Goal: Task Accomplishment & Management: Manage account settings

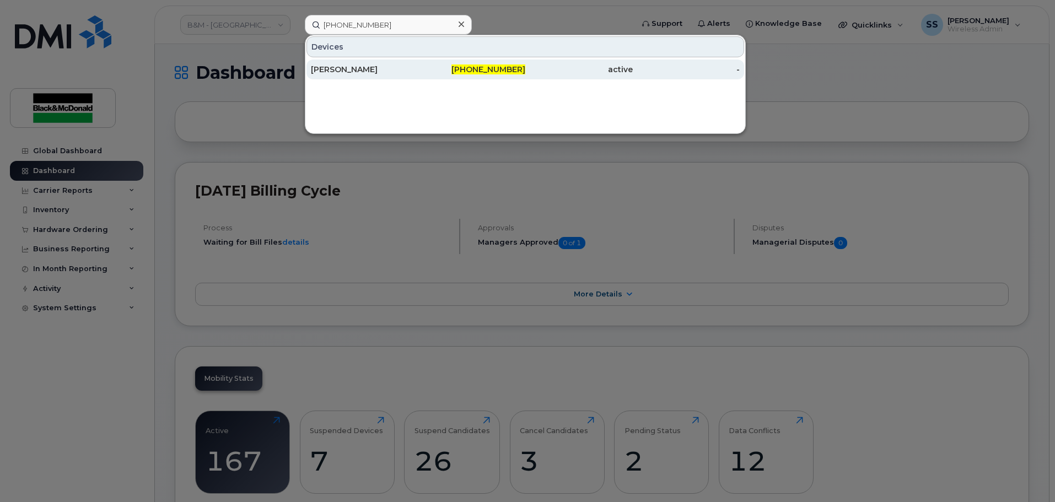
type input "587-385-7139"
click at [396, 65] on div "[PERSON_NAME]" at bounding box center [364, 69] width 107 height 11
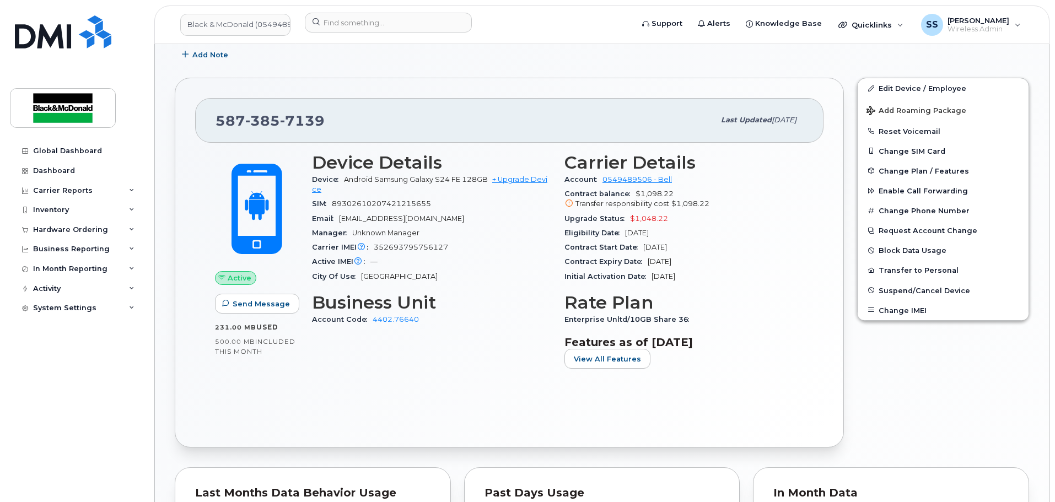
scroll to position [220, 0]
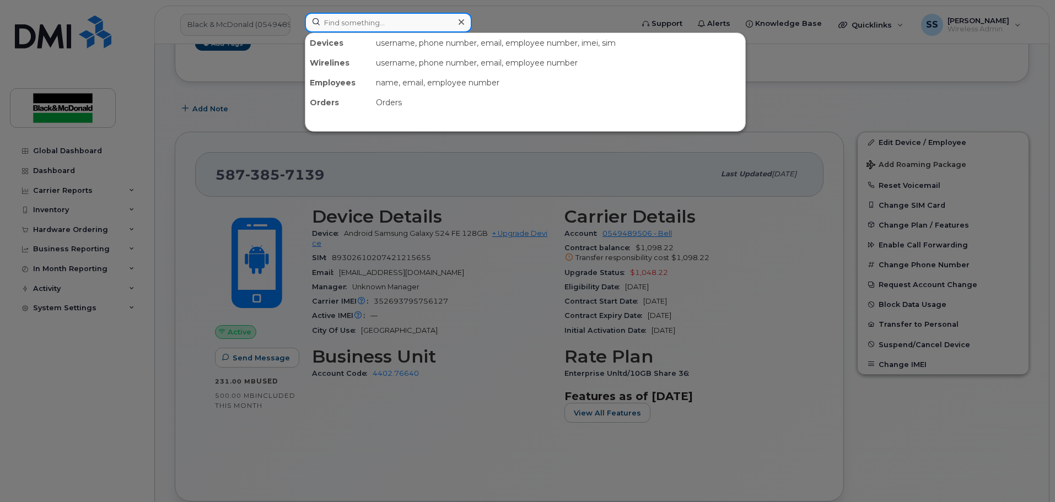
click at [338, 19] on input at bounding box center [388, 23] width 167 height 20
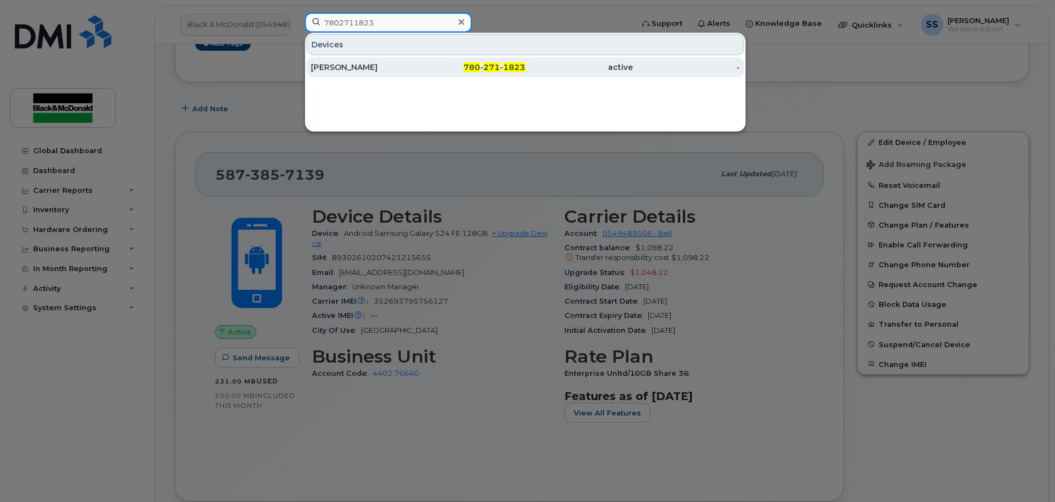
type input "7802711823"
click at [336, 66] on div "[PERSON_NAME]" at bounding box center [364, 67] width 107 height 11
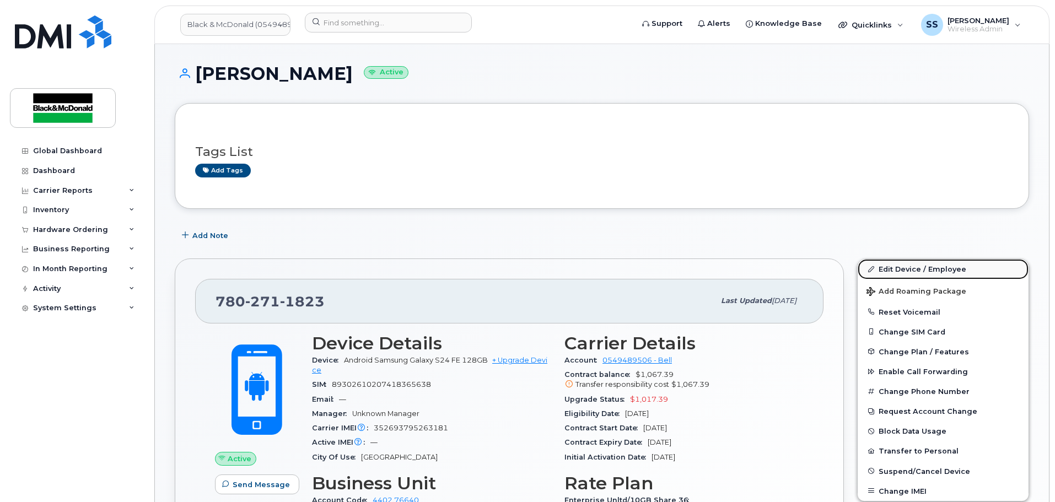
click at [896, 270] on link "Edit Device / Employee" at bounding box center [943, 269] width 171 height 20
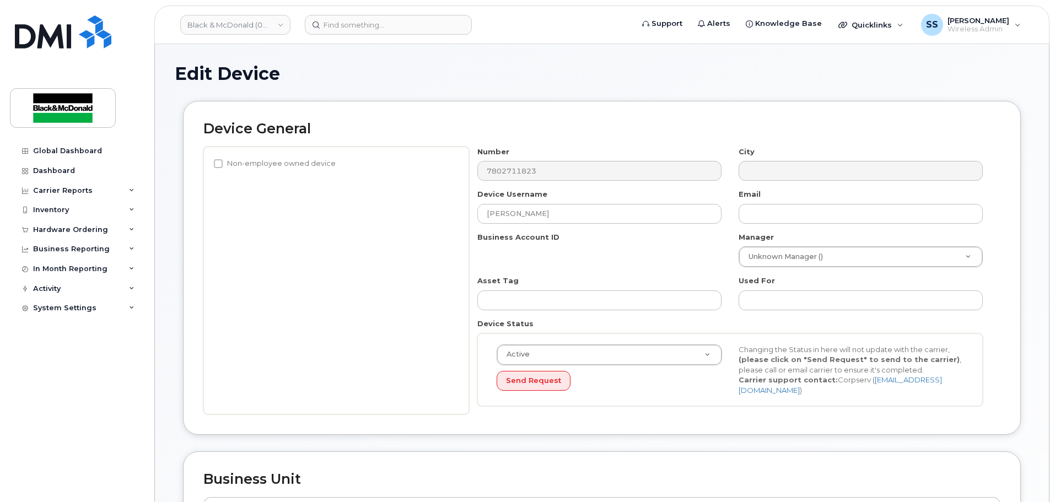
select select "27695469"
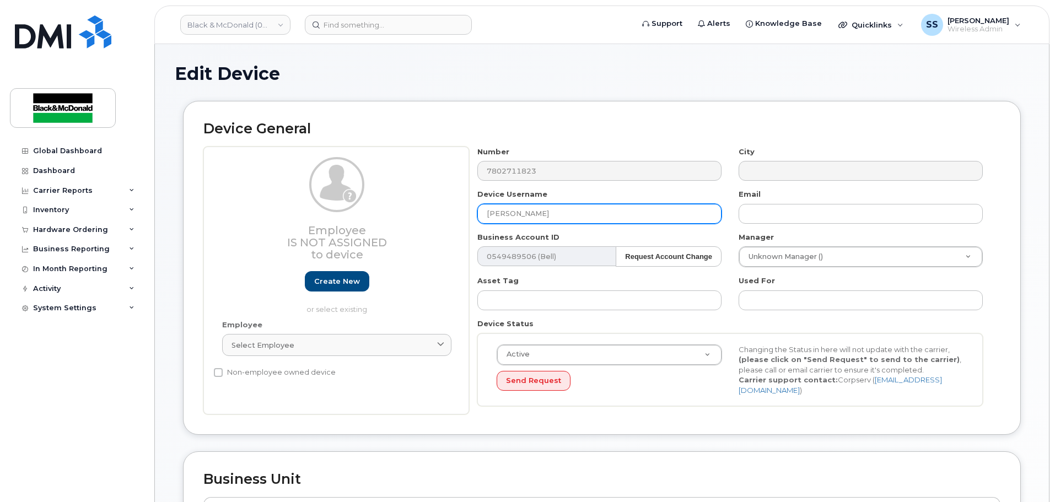
click at [535, 212] on input "[PERSON_NAME]" at bounding box center [599, 214] width 244 height 20
drag, startPoint x: 567, startPoint y: 215, endPoint x: 294, endPoint y: 214, distance: 272.8
click at [296, 214] on div "Employee Is not assigned to device Create new or select existing Employee Selec…" at bounding box center [601, 281] width 797 height 268
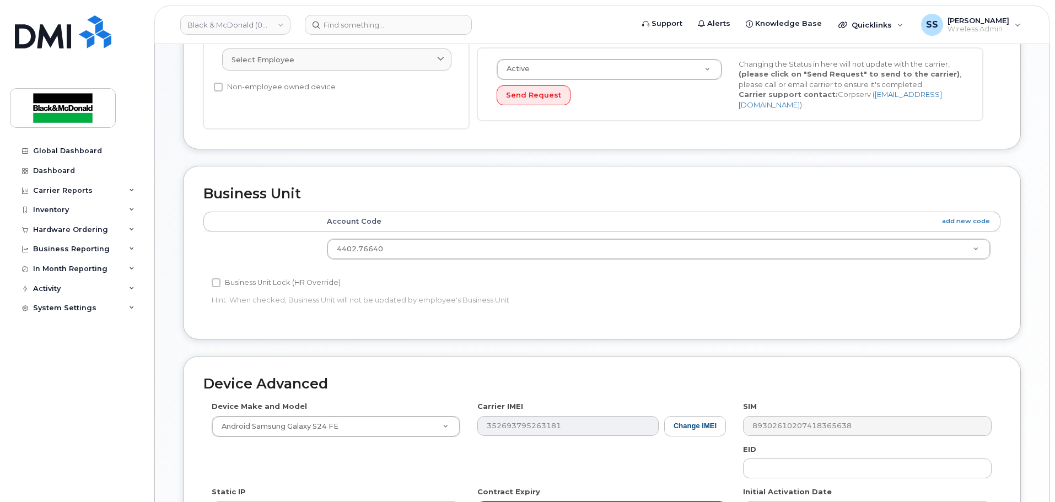
scroll to position [441, 0]
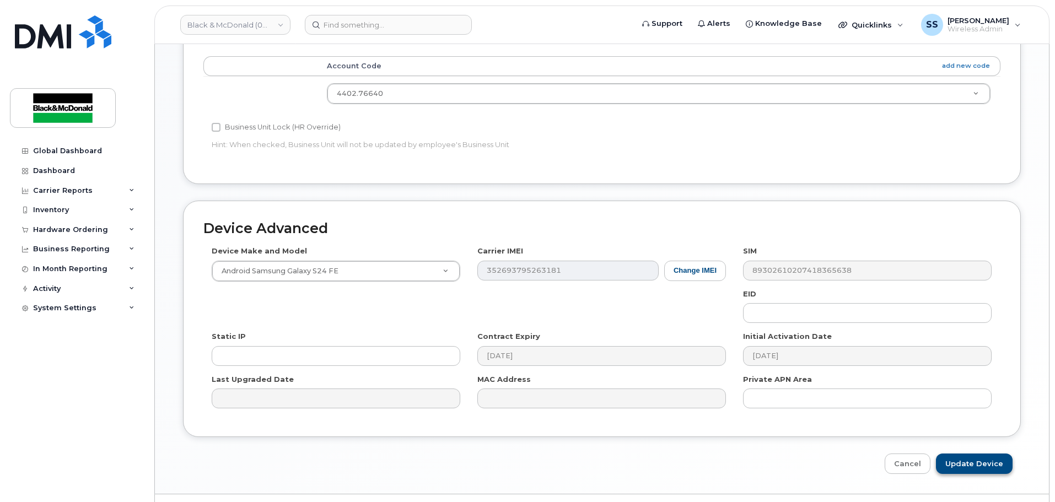
type input "[PERSON_NAME]"
click at [983, 454] on input "Update Device" at bounding box center [974, 464] width 77 height 20
type input "Saving..."
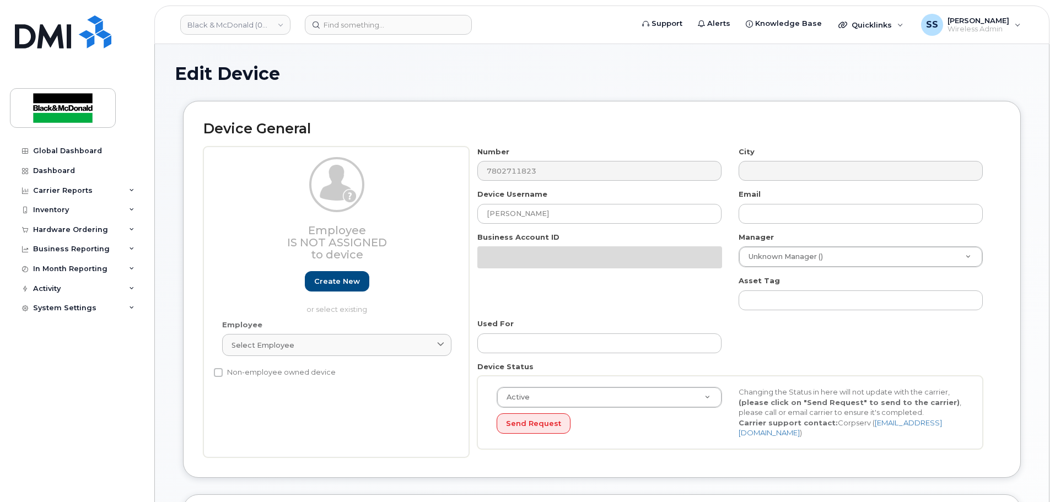
select select "27695469"
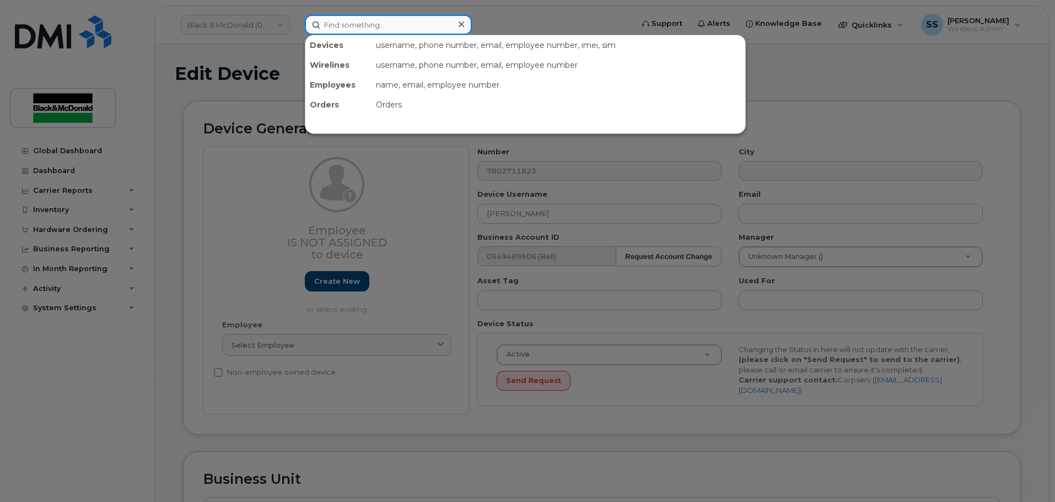
click at [349, 26] on input at bounding box center [388, 25] width 167 height 20
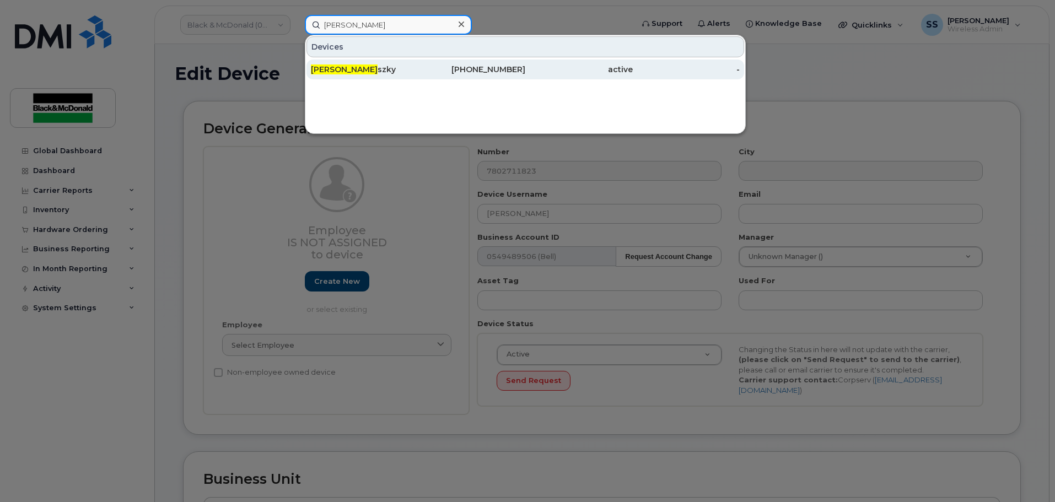
type input "Norbert Kin"
click at [363, 68] on div "Norbert Kin szky" at bounding box center [364, 69] width 107 height 11
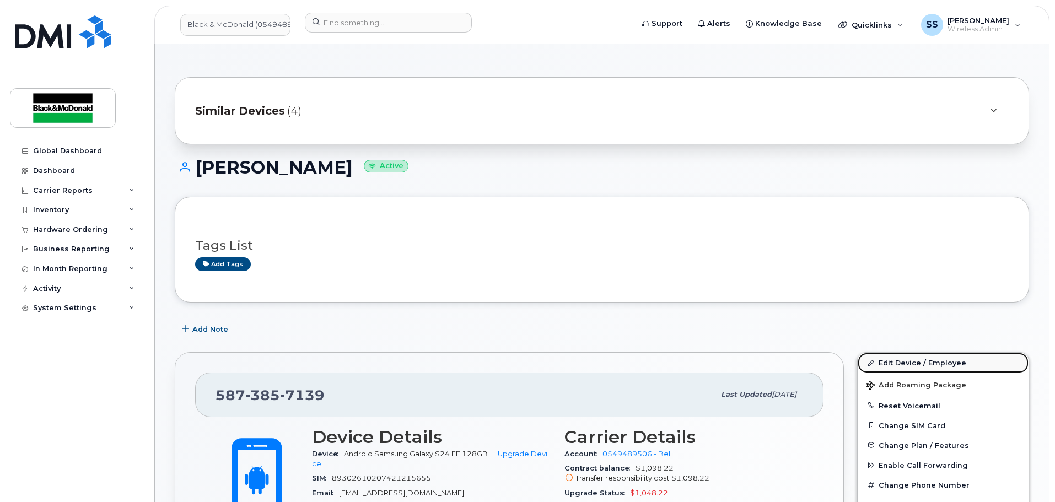
click at [907, 361] on link "Edit Device / Employee" at bounding box center [943, 363] width 171 height 20
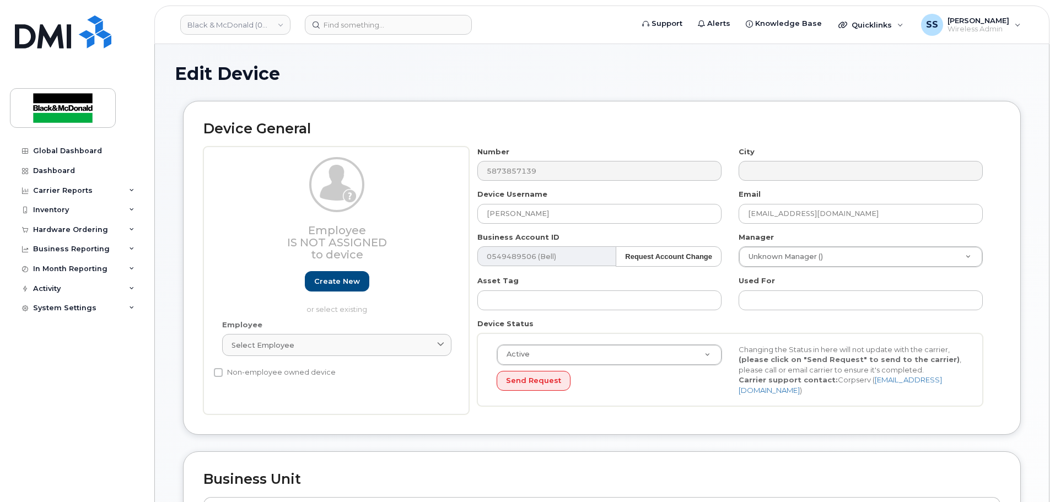
select select "27695469"
click at [520, 211] on input "[PERSON_NAME]" at bounding box center [599, 214] width 244 height 20
click at [453, 217] on div "Employee Is not assigned to device Create new or select existing Employee Selec…" at bounding box center [601, 281] width 797 height 268
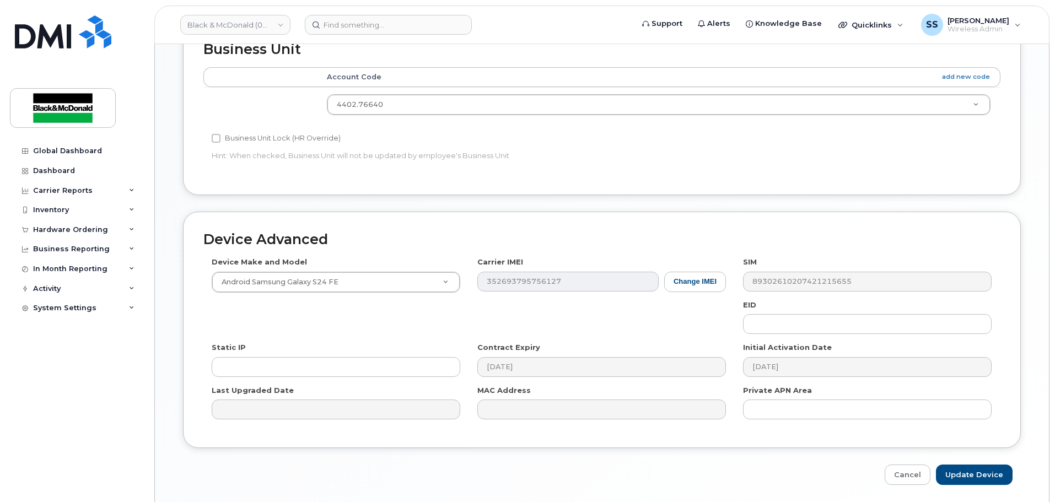
scroll to position [464, 0]
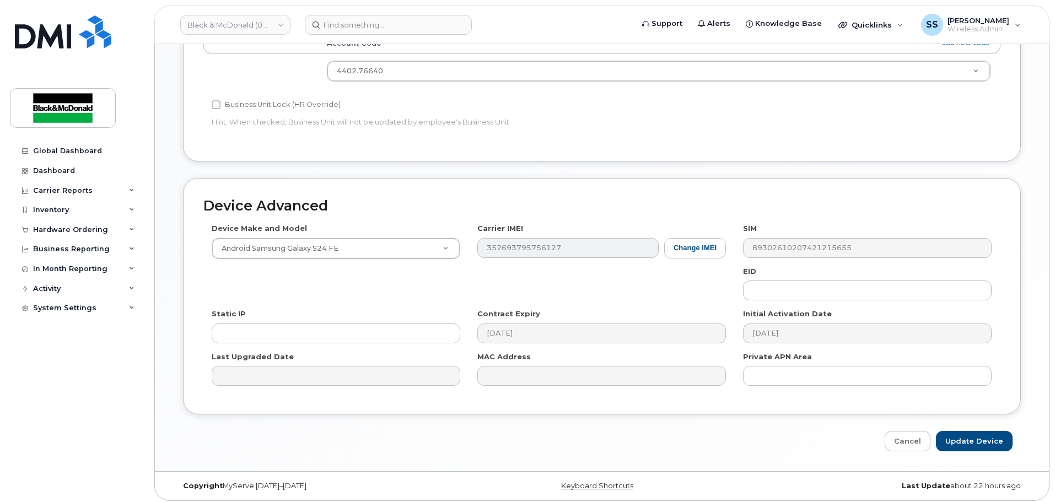
type input "Mark Halkyard"
click at [998, 422] on div "Device Advanced Device Make and Model Android Samsung Galaxy S24 FE Android TCL…" at bounding box center [602, 315] width 854 height 274
click at [996, 433] on input "Update Device" at bounding box center [974, 441] width 77 height 20
type input "Saving..."
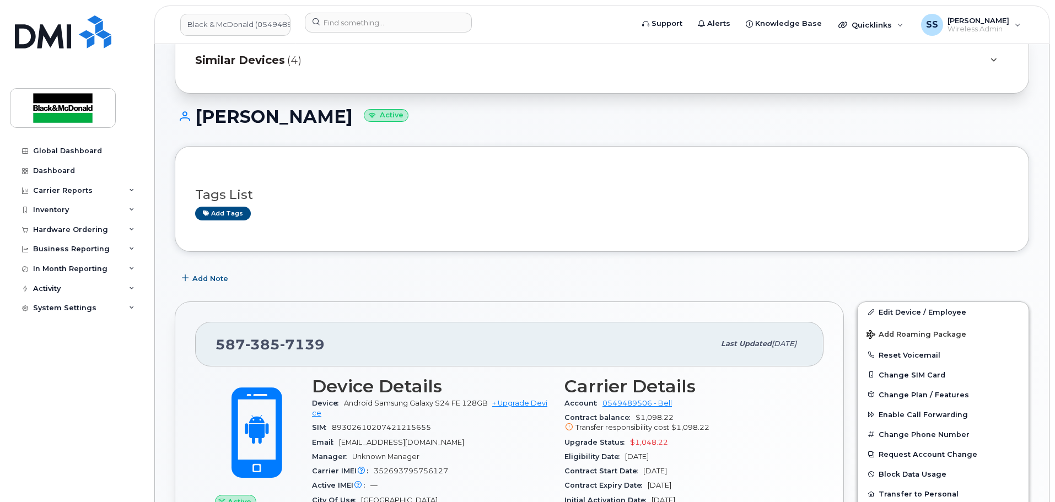
scroll to position [110, 0]
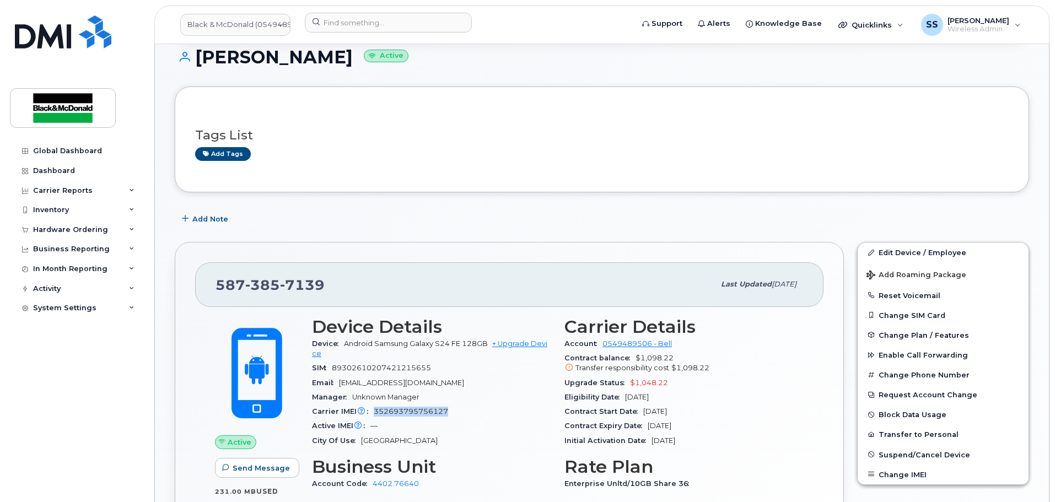
drag, startPoint x: 469, startPoint y: 409, endPoint x: 389, endPoint y: 411, distance: 79.9
click at [374, 410] on div "Carrier IMEI Carrier IMEI is reported during the last billing cycle or change o…" at bounding box center [431, 412] width 239 height 14
copy span "352693795756127"
drag, startPoint x: 344, startPoint y: 344, endPoint x: 489, endPoint y: 346, distance: 145.0
click at [489, 346] on div "Device Android Samsung Galaxy S24 FE 128GB + Upgrade Device" at bounding box center [431, 349] width 239 height 25
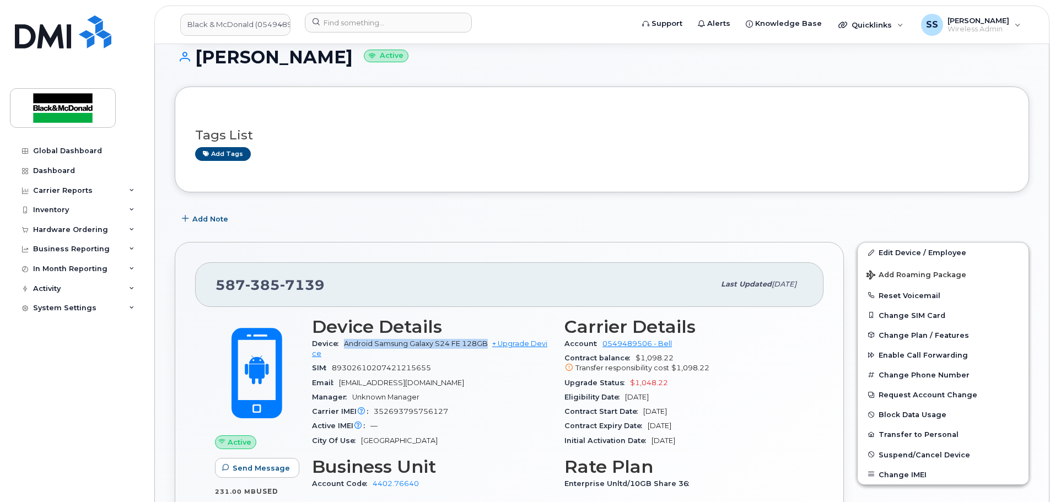
copy span "Android Samsung Galaxy S24 FE 128GB"
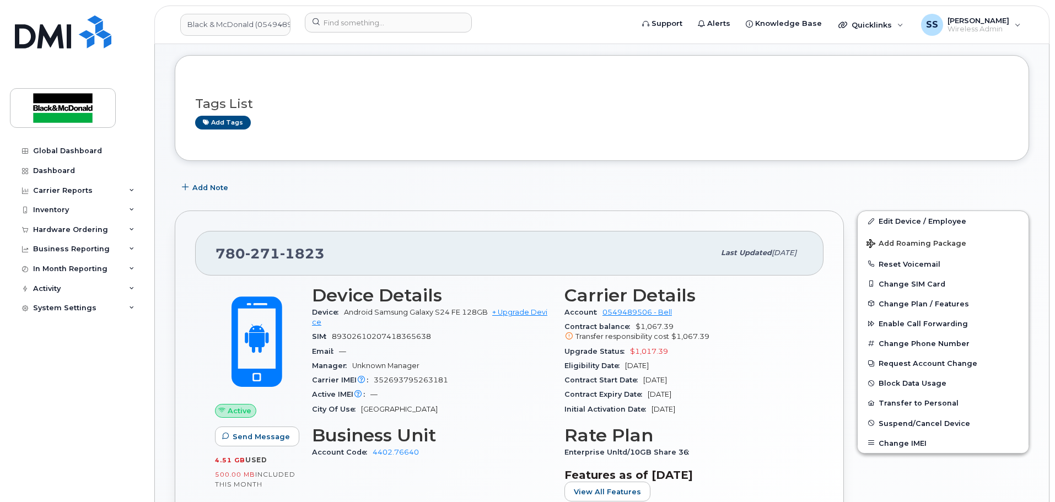
scroll to position [110, 0]
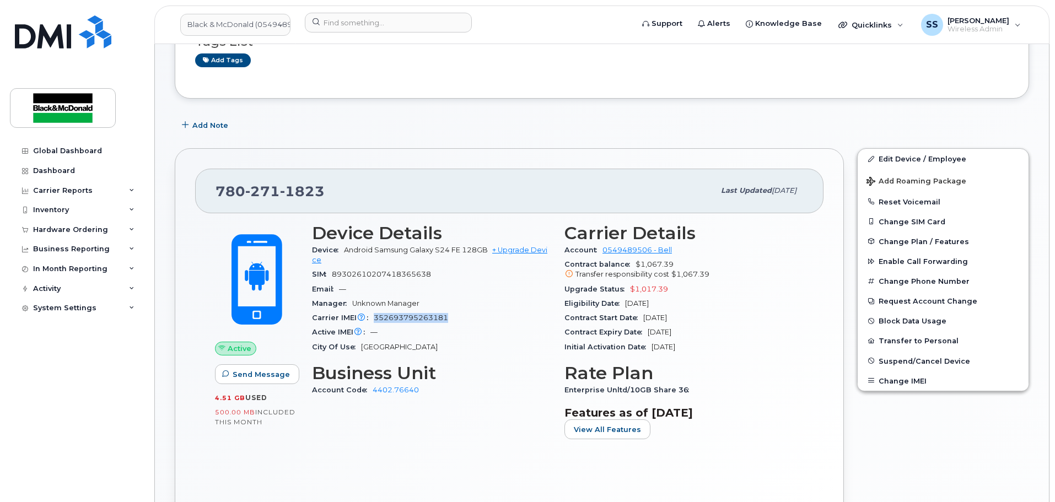
drag, startPoint x: 459, startPoint y: 321, endPoint x: 375, endPoint y: 321, distance: 83.2
click at [375, 321] on div "Carrier IMEI Carrier IMEI is reported during the last billing cycle or change o…" at bounding box center [431, 318] width 239 height 14
copy span "352693795263181"
click at [422, 266] on div "Device Android Samsung Galaxy S24 FE 128GB + Upgrade Device" at bounding box center [431, 255] width 239 height 25
drag, startPoint x: 343, startPoint y: 245, endPoint x: 488, endPoint y: 250, distance: 144.5
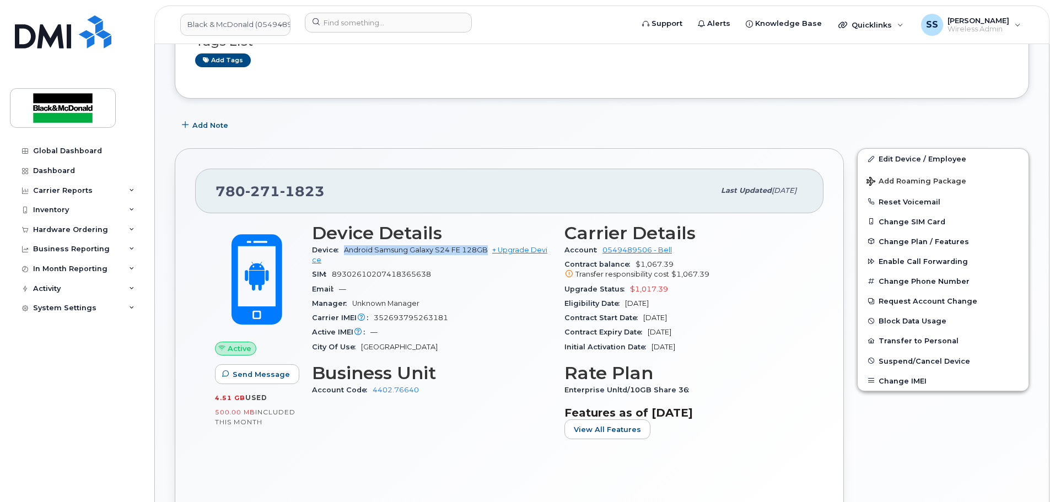
click at [488, 250] on div "Device Android Samsung Galaxy S24 FE 128GB + Upgrade Device" at bounding box center [431, 255] width 239 height 25
copy span "Android Samsung Galaxy S24 FE 128GB"
